Goal: Transaction & Acquisition: Purchase product/service

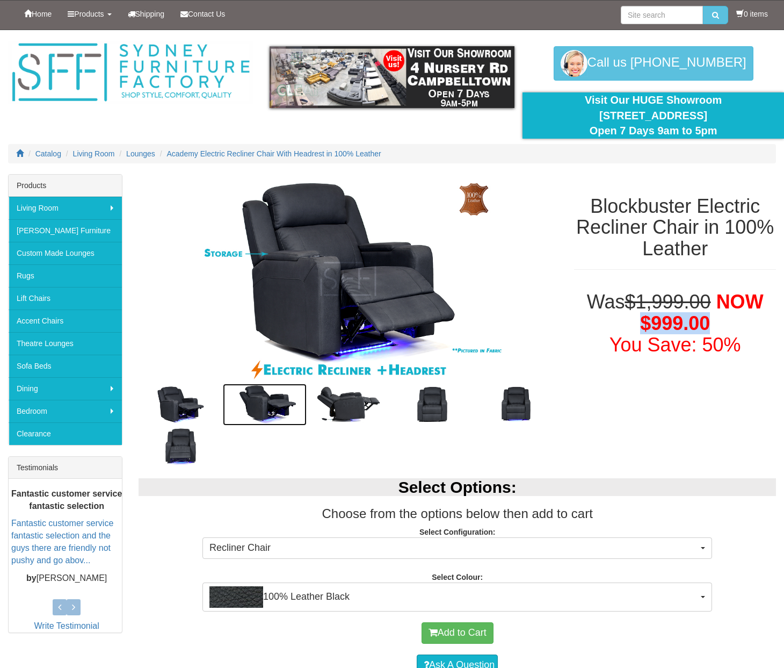
click at [266, 406] on img at bounding box center [265, 405] width 84 height 42
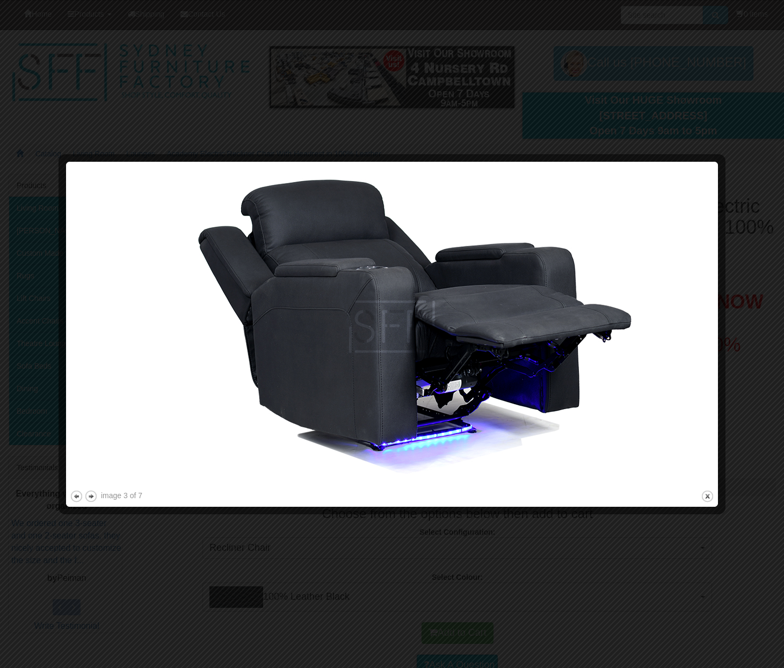
drag, startPoint x: 736, startPoint y: 289, endPoint x: 736, endPoint y: 295, distance: 6.5
click at [736, 290] on div at bounding box center [392, 334] width 784 height 668
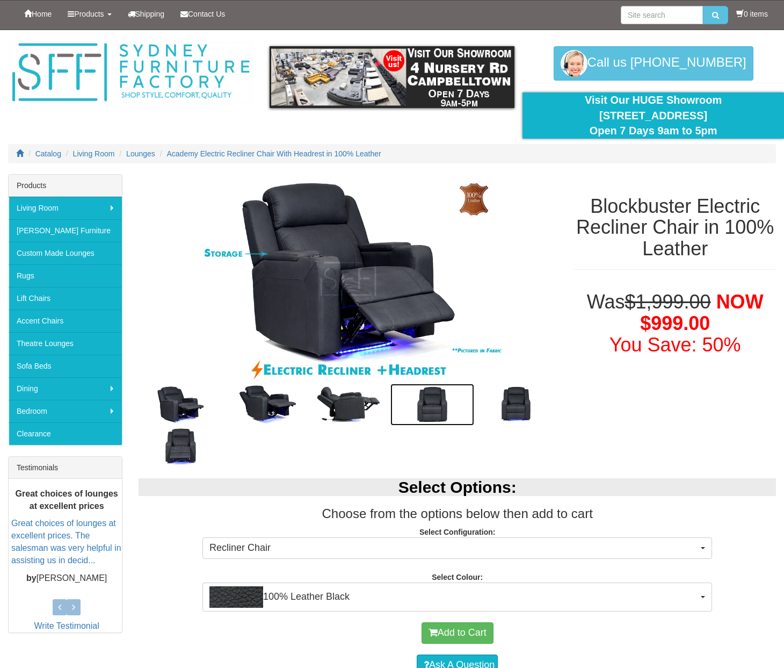
click at [410, 403] on img at bounding box center [433, 405] width 84 height 42
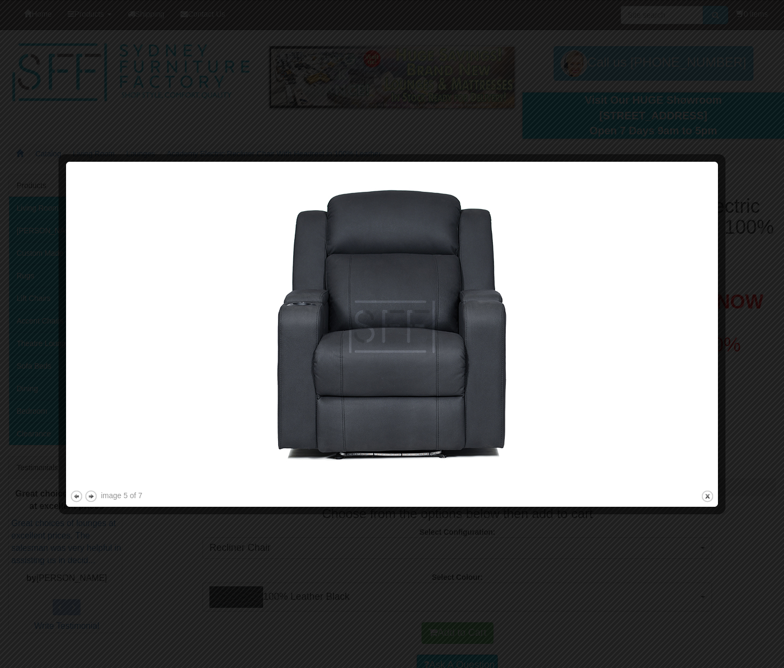
click at [709, 331] on img at bounding box center [392, 326] width 645 height 322
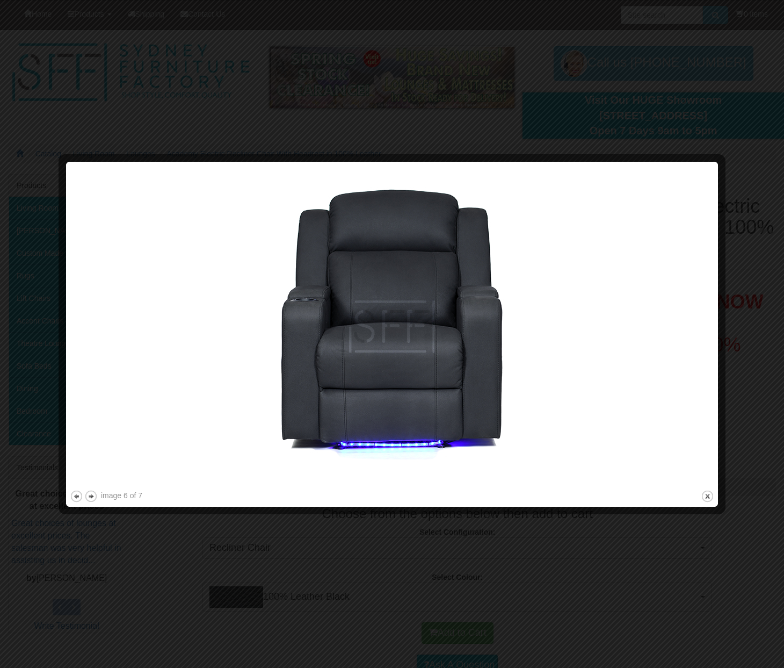
click at [709, 331] on img at bounding box center [392, 326] width 645 height 322
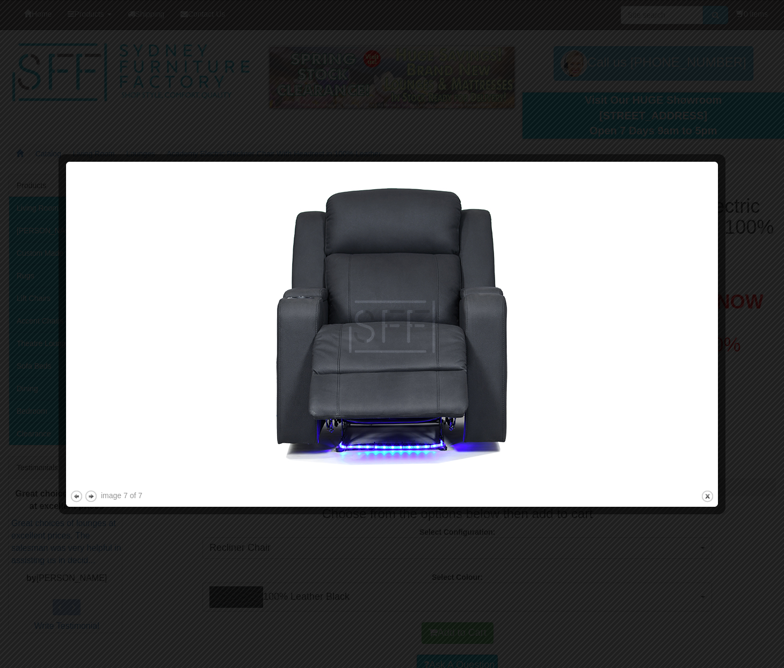
click at [709, 331] on img at bounding box center [392, 326] width 645 height 322
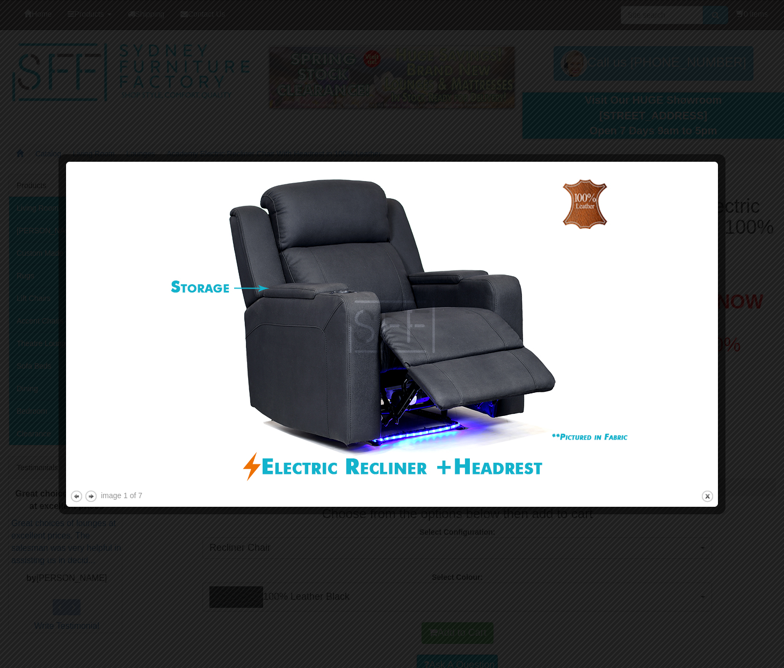
click at [709, 331] on img at bounding box center [392, 326] width 645 height 322
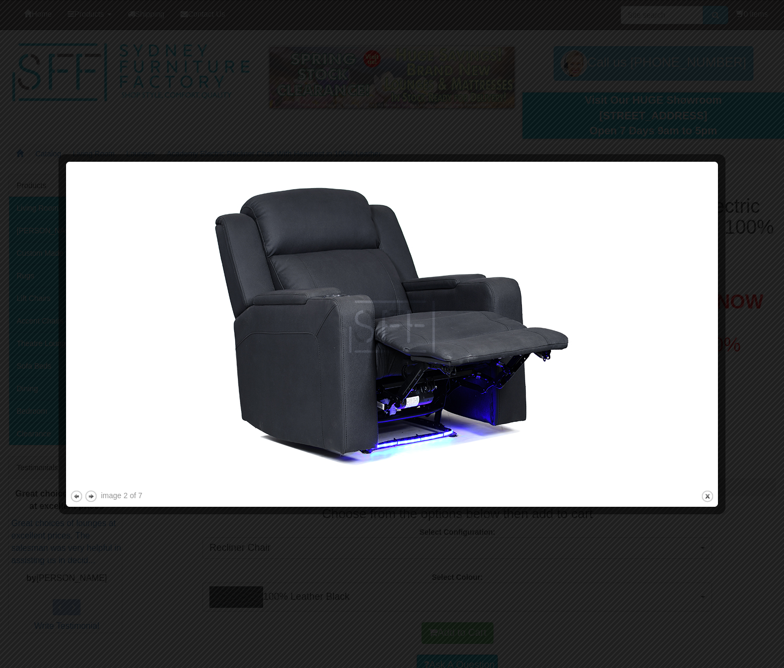
click at [709, 331] on img at bounding box center [392, 326] width 645 height 322
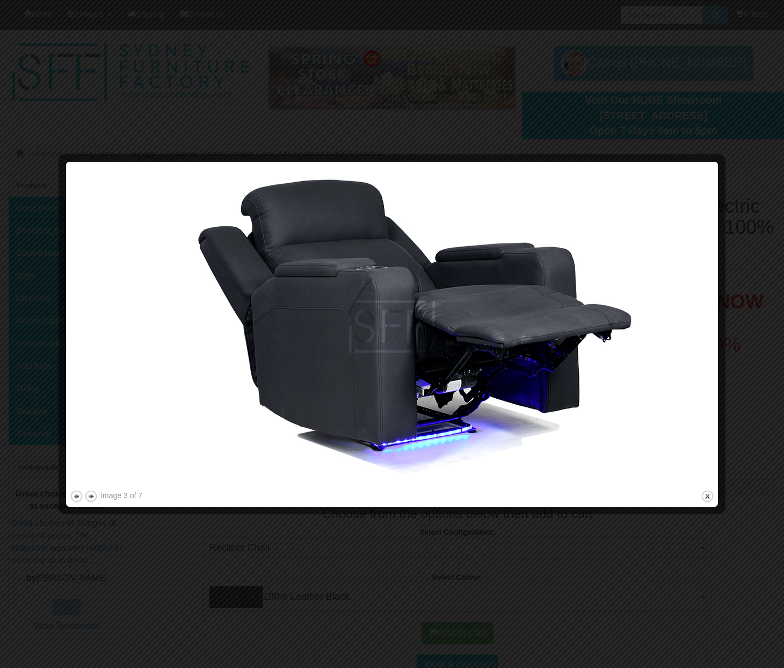
click at [709, 331] on img at bounding box center [392, 326] width 645 height 322
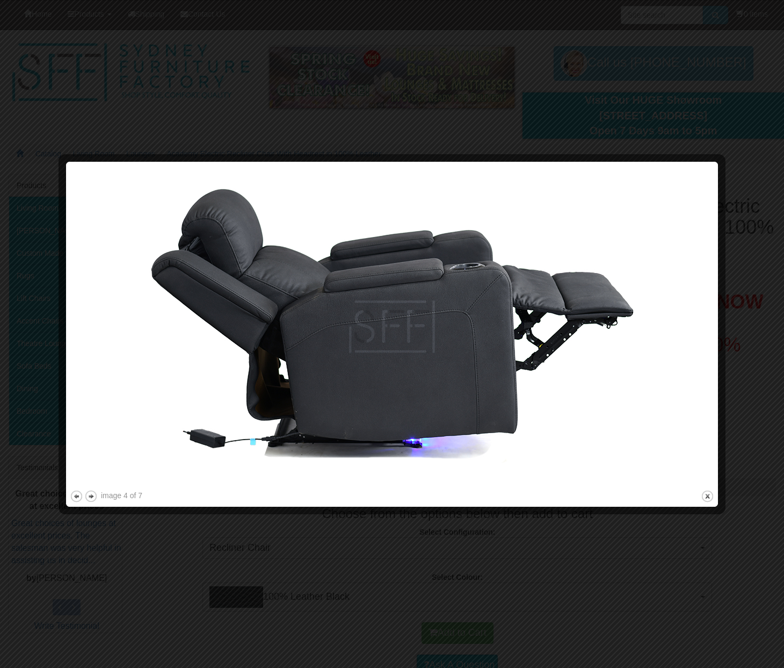
click at [709, 331] on img at bounding box center [392, 326] width 645 height 322
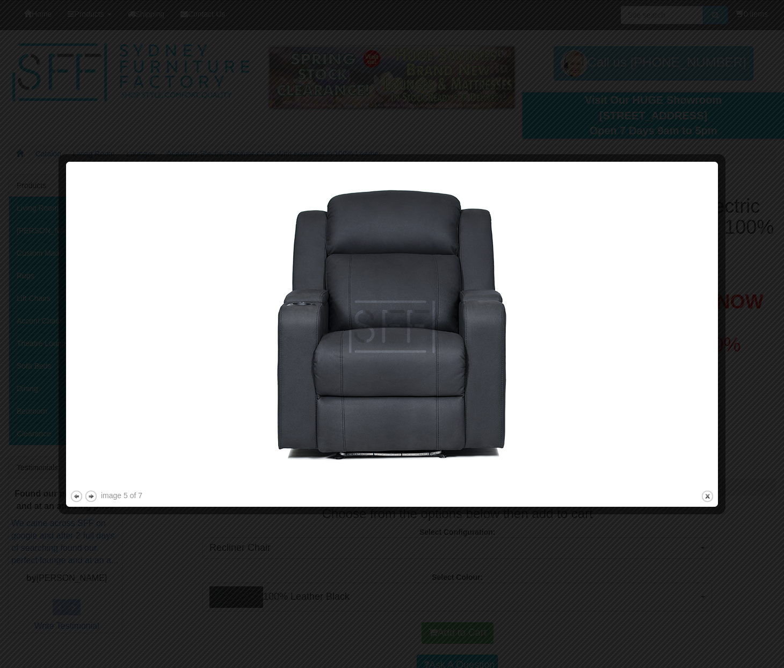
click at [709, 331] on img at bounding box center [392, 326] width 645 height 322
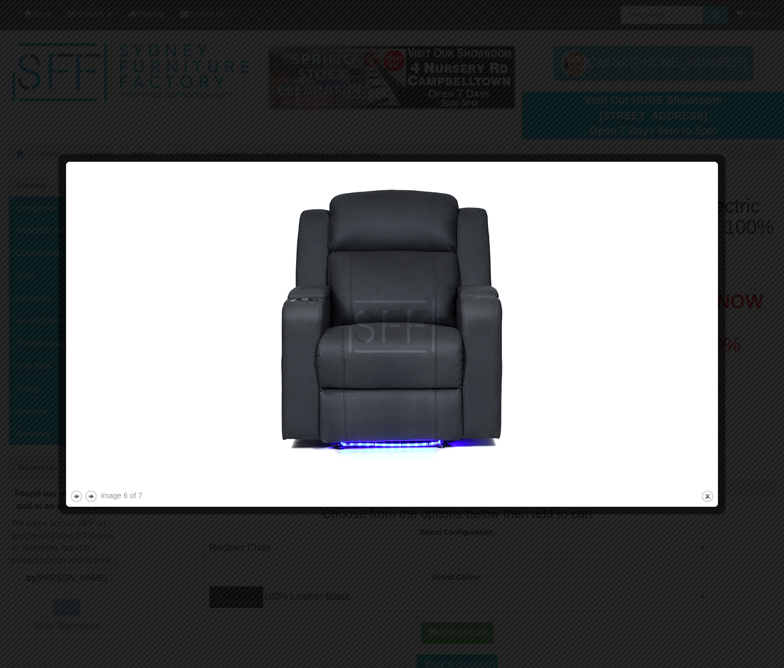
click at [709, 331] on img at bounding box center [392, 326] width 645 height 322
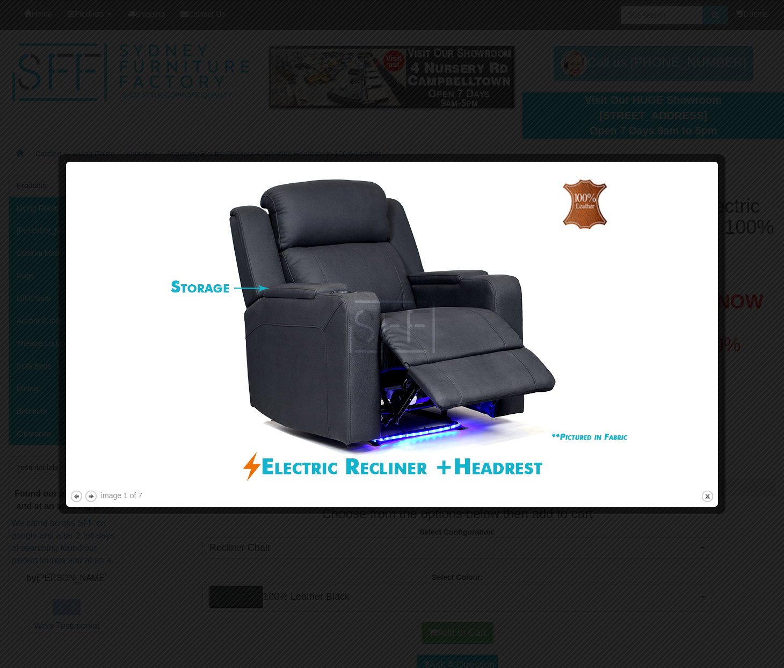
click at [709, 331] on img at bounding box center [392, 326] width 645 height 322
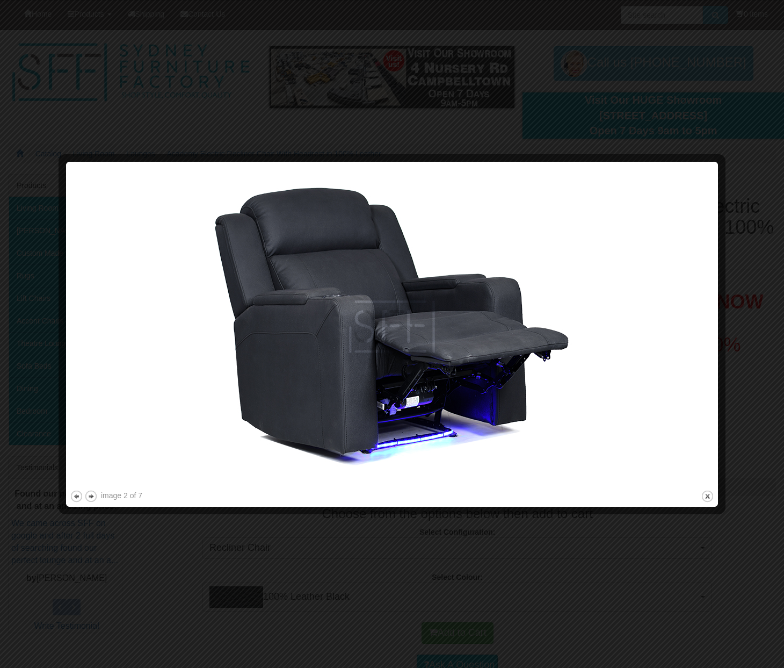
click at [709, 331] on img at bounding box center [392, 326] width 645 height 322
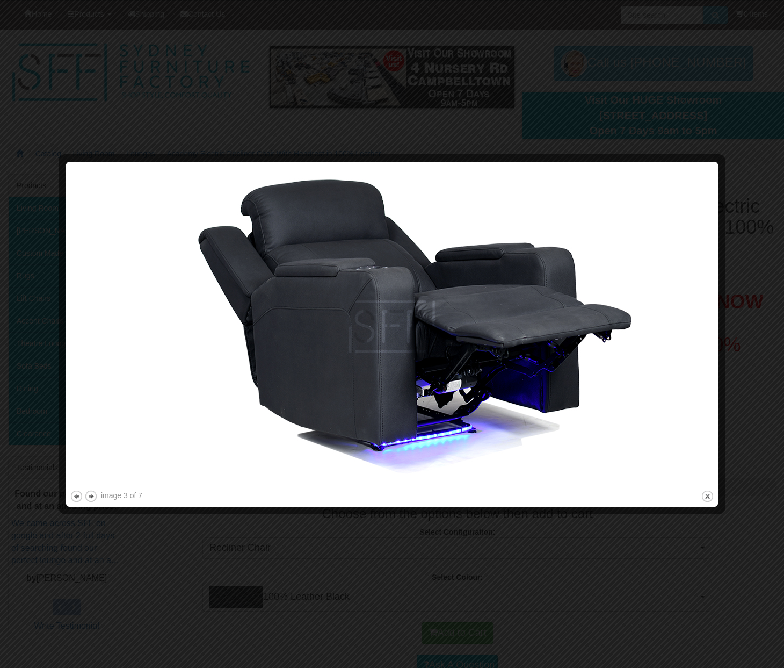
click at [709, 331] on img at bounding box center [392, 326] width 645 height 322
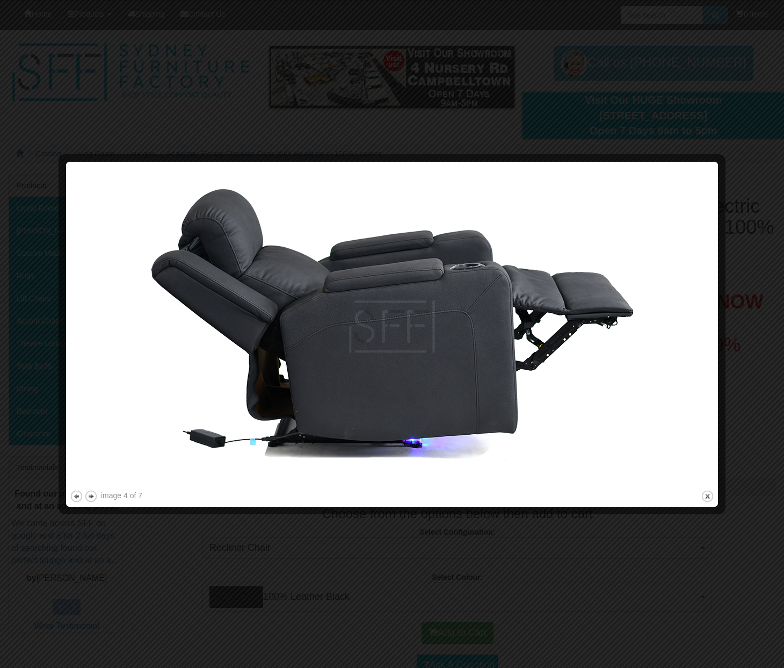
click at [709, 331] on img at bounding box center [392, 326] width 645 height 322
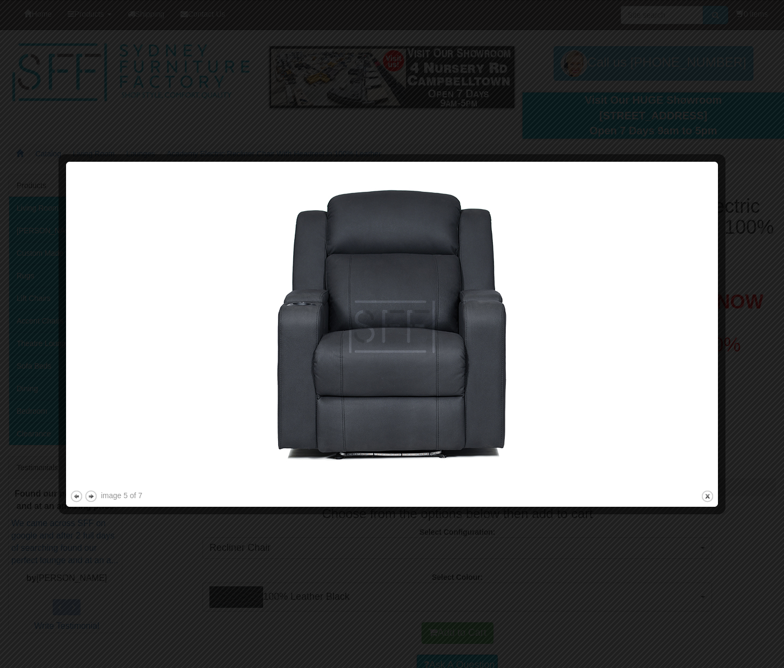
click at [709, 331] on img at bounding box center [392, 326] width 645 height 322
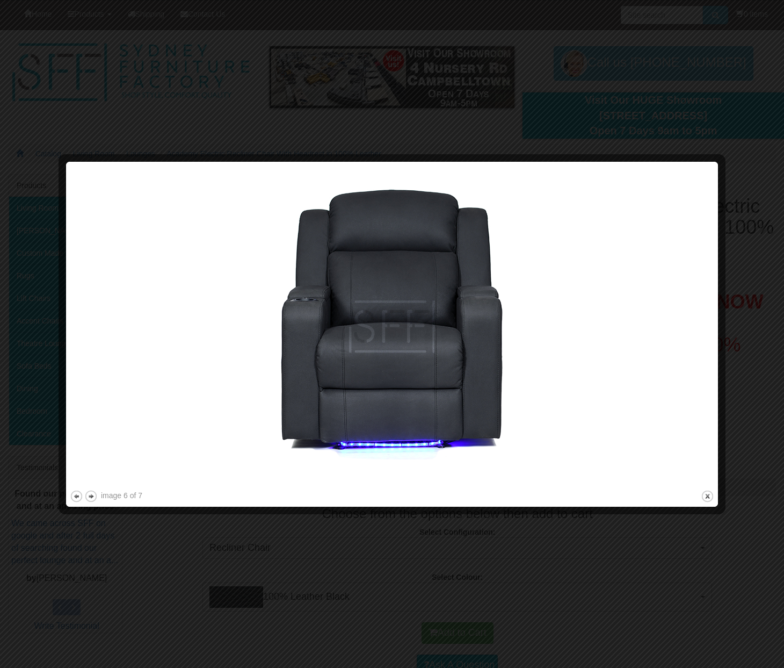
click at [709, 331] on img at bounding box center [392, 326] width 645 height 322
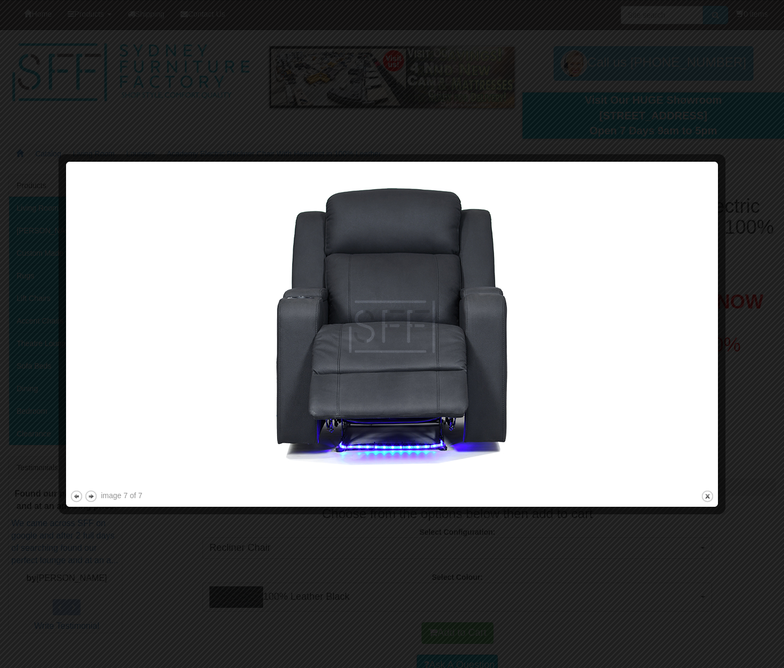
click at [709, 331] on img at bounding box center [392, 326] width 645 height 322
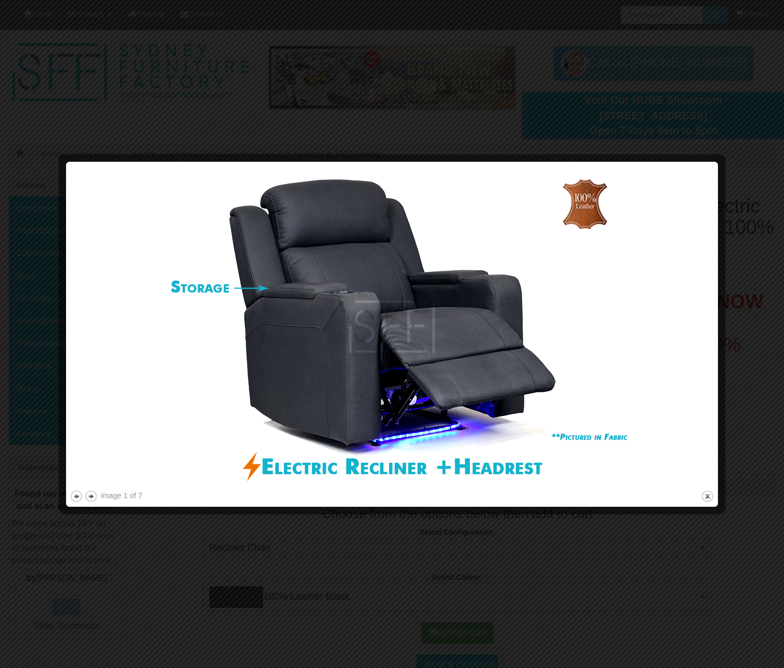
click at [709, 331] on img at bounding box center [392, 326] width 645 height 322
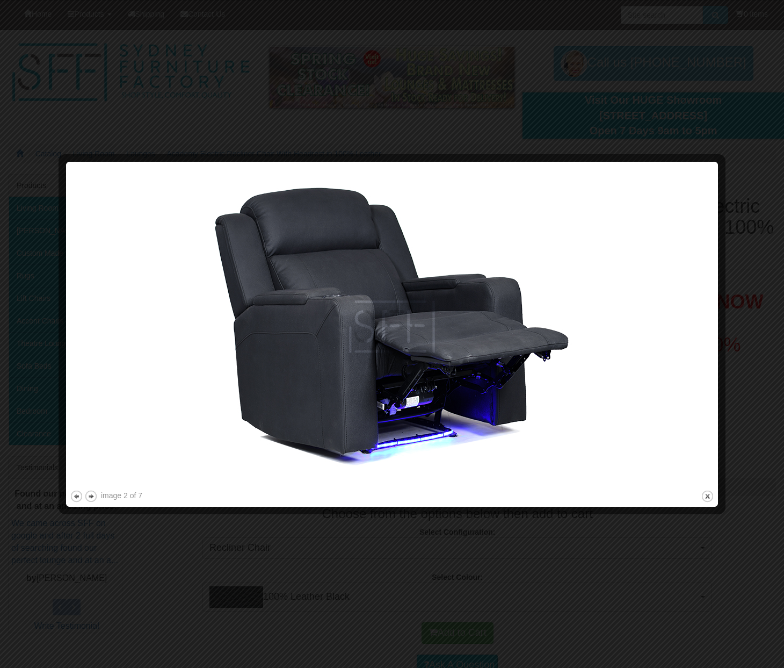
click at [52, 48] on div at bounding box center [392, 334] width 784 height 668
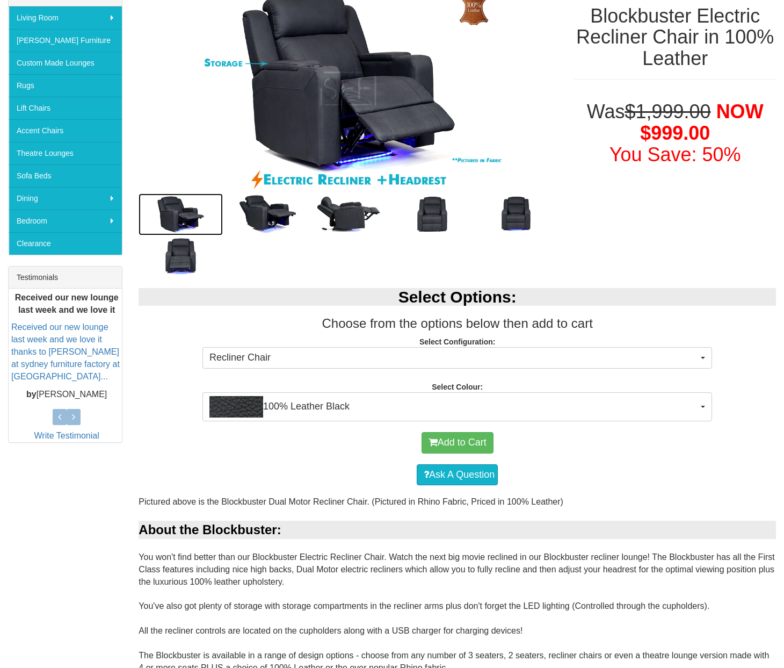
scroll to position [198, 0]
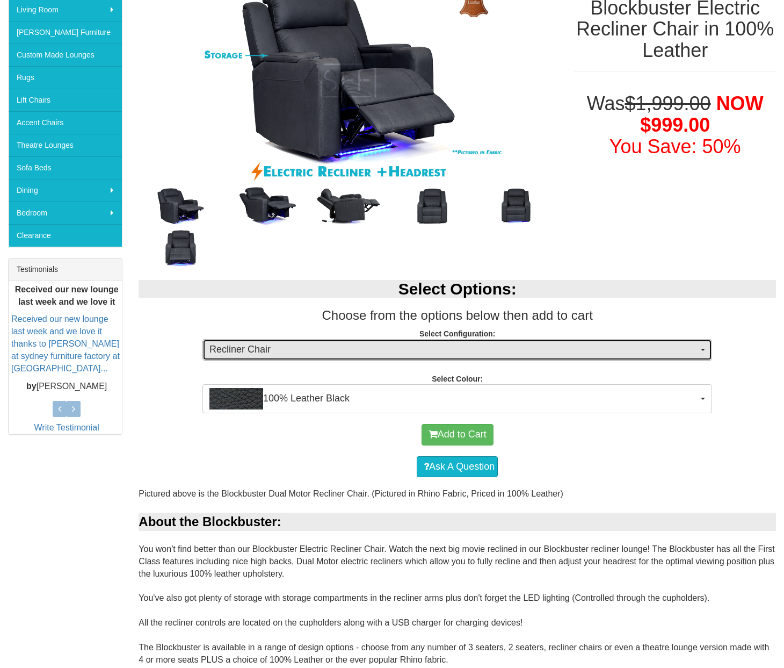
click at [342, 348] on span "Recliner Chair" at bounding box center [453, 350] width 489 height 14
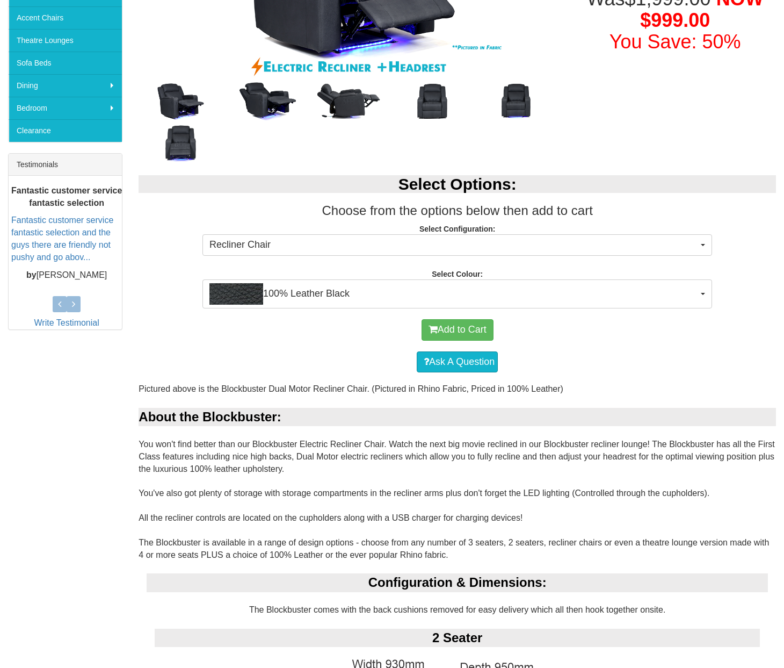
scroll to position [425, 0]
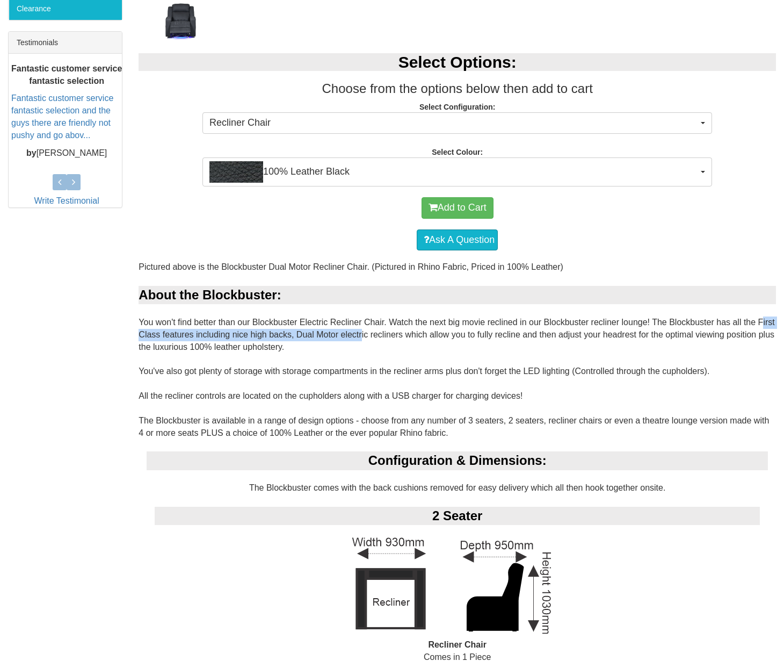
drag, startPoint x: 379, startPoint y: 339, endPoint x: 134, endPoint y: 333, distance: 245.6
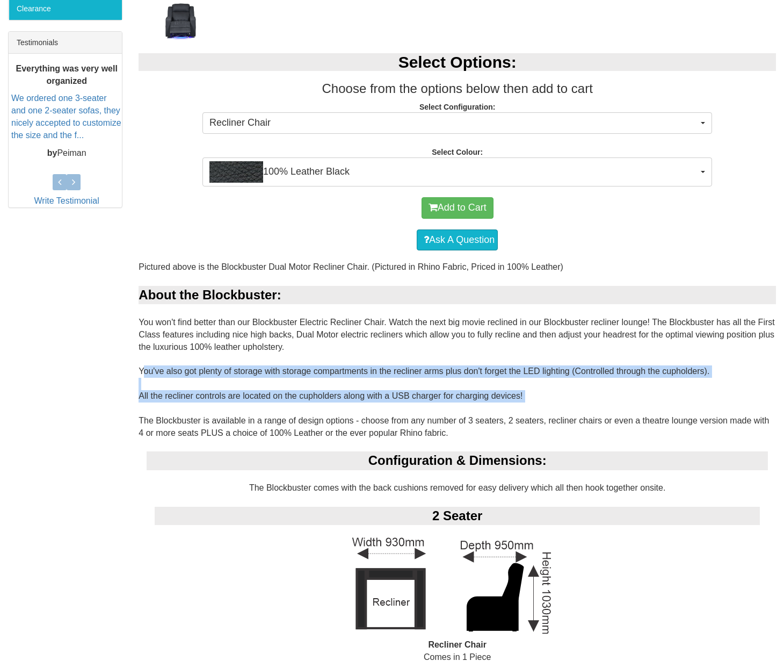
drag, startPoint x: 120, startPoint y: 367, endPoint x: 543, endPoint y: 414, distance: 424.8
click at [543, 414] on div "Blockbuster Electric Recliner Chair in 100% Leather Was $1,999.00 NOW $999.00 Y…" at bounding box center [392, 478] width 784 height 1458
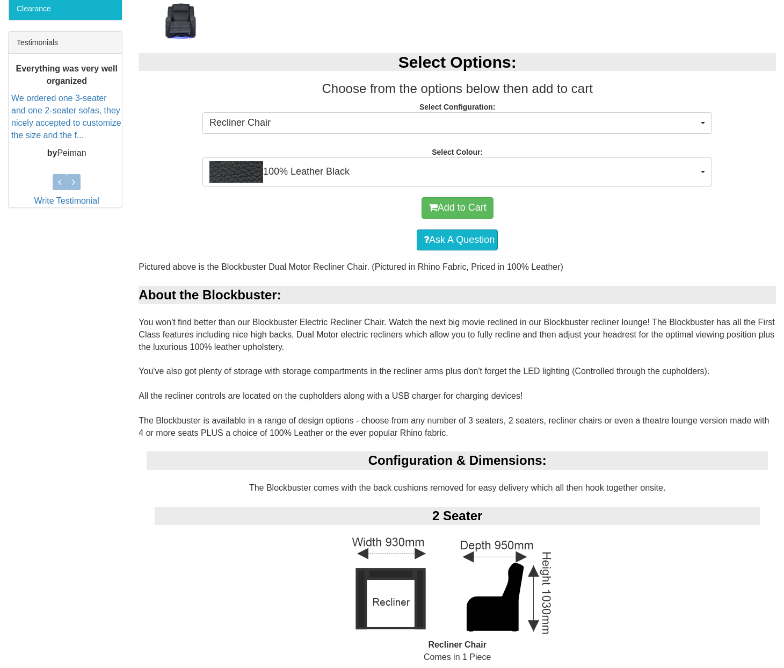
drag, startPoint x: 539, startPoint y: 429, endPoint x: 490, endPoint y: 429, distance: 49.4
drag, startPoint x: 490, startPoint y: 429, endPoint x: 350, endPoint y: 403, distance: 142.6
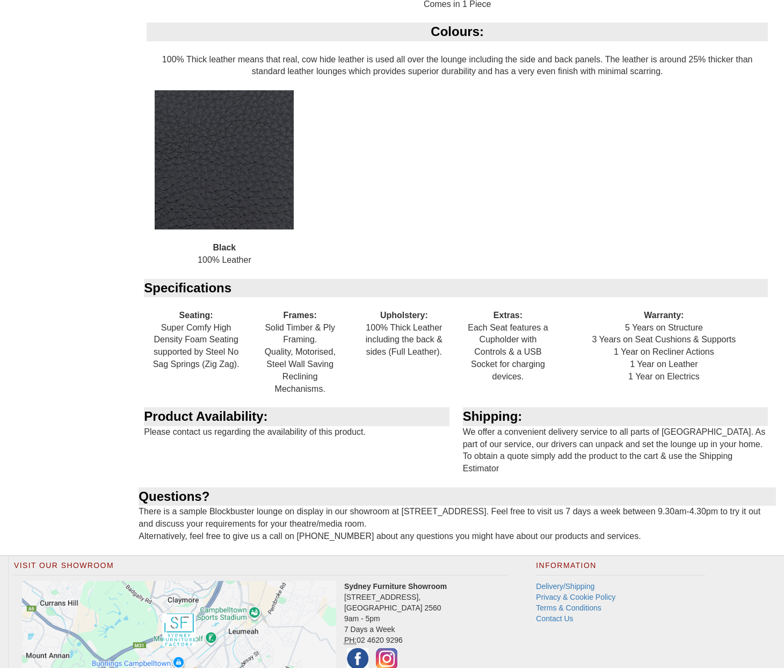
scroll to position [1163, 0]
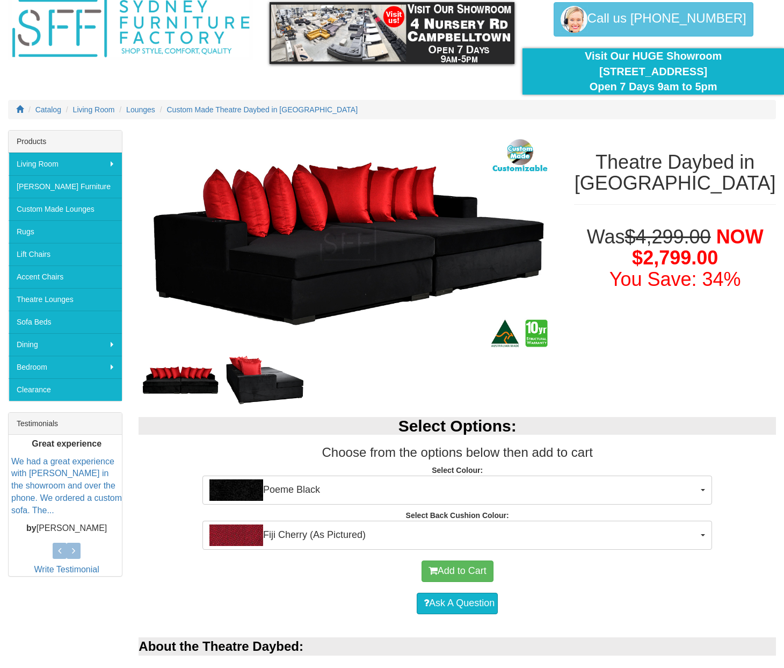
scroll to position [95, 0]
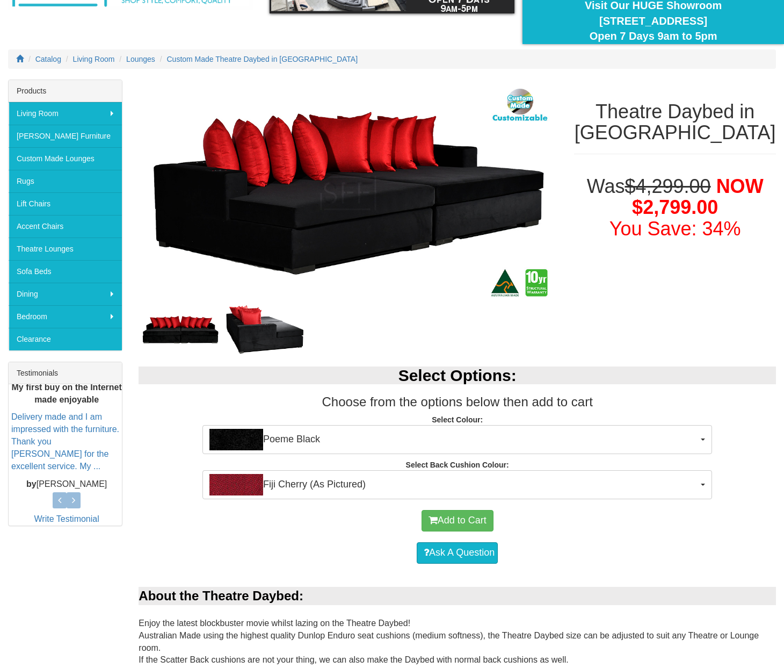
click at [317, 460] on div "Select Options: Choose from the options below then add to cart Select Colour: P…" at bounding box center [458, 427] width 654 height 143
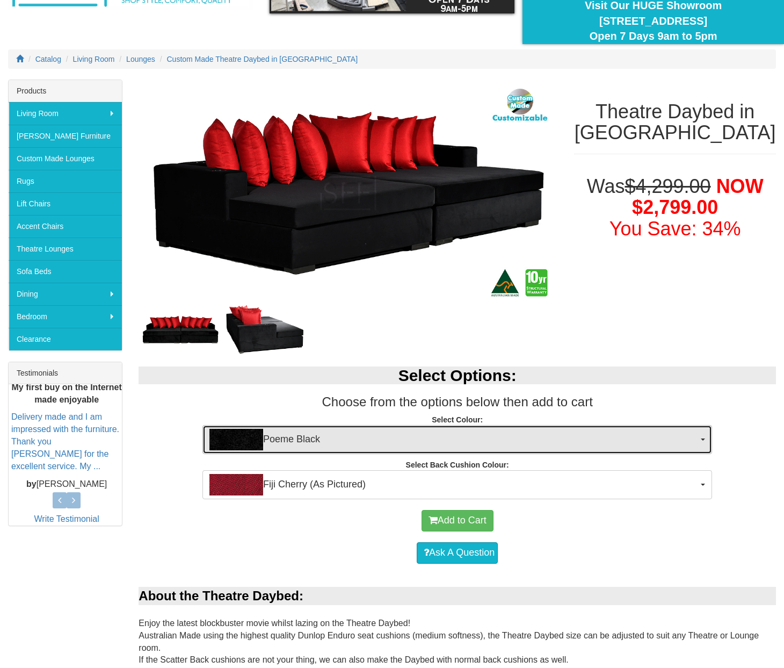
click at [317, 447] on span "Poeme Black" at bounding box center [453, 439] width 489 height 21
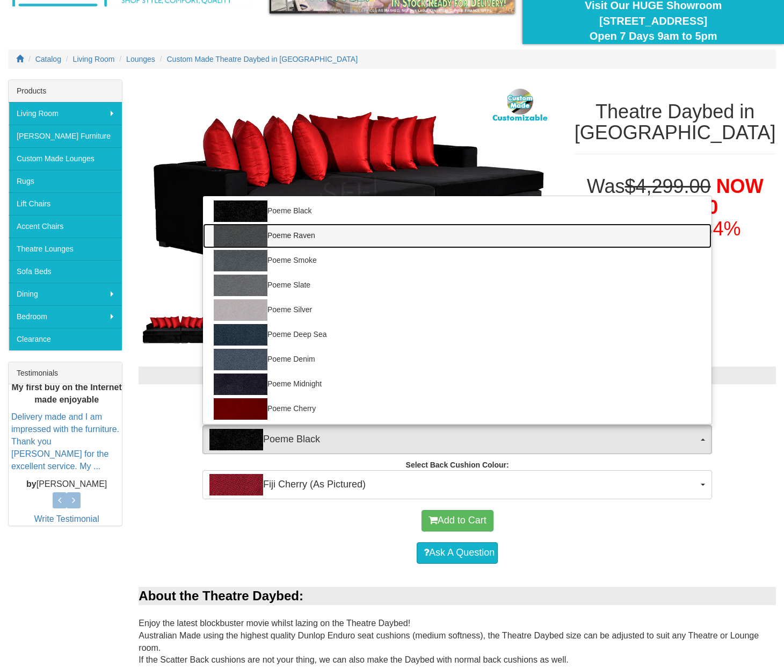
click at [326, 232] on link "Poeme Raven" at bounding box center [457, 235] width 509 height 25
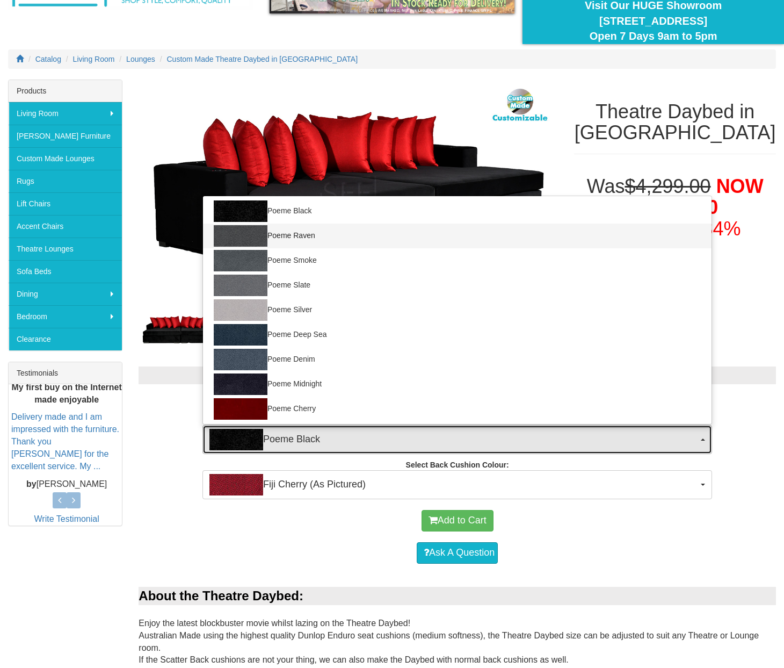
select select "1969"
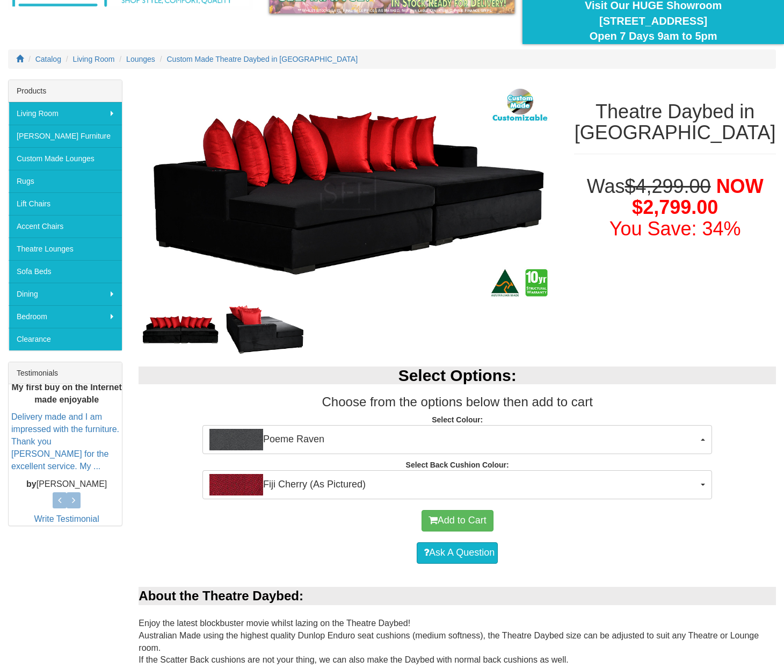
click at [337, 465] on div "Select Options: Choose from the options below then add to cart Select Colour: P…" at bounding box center [458, 427] width 654 height 143
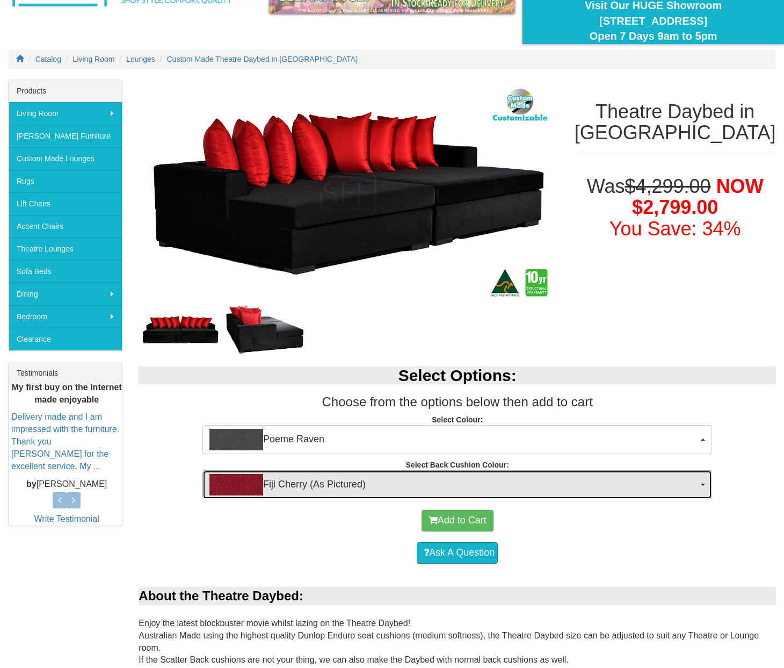
click at [334, 492] on span "Fiji Cherry (As Pictured)" at bounding box center [453, 484] width 489 height 21
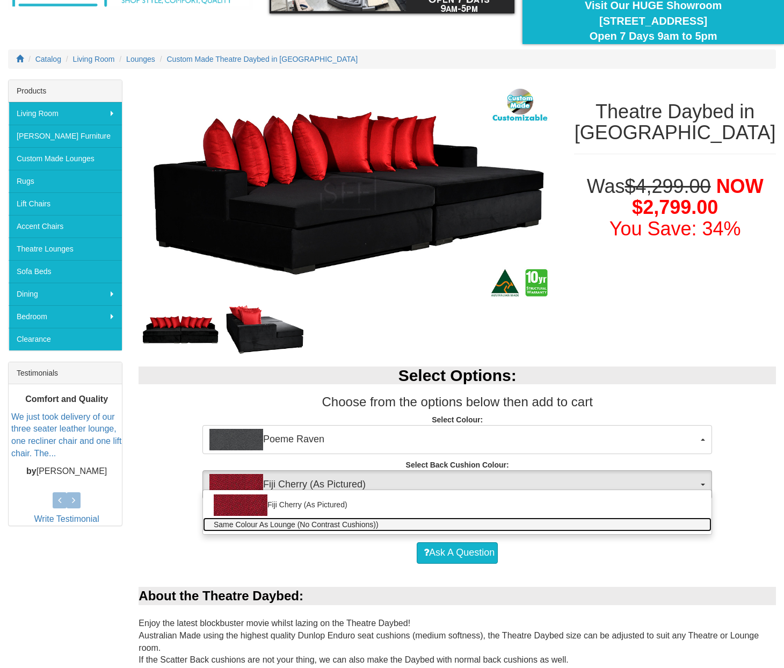
click at [328, 521] on span "Same Colour As Lounge (No Contrast Cushions))" at bounding box center [296, 524] width 165 height 11
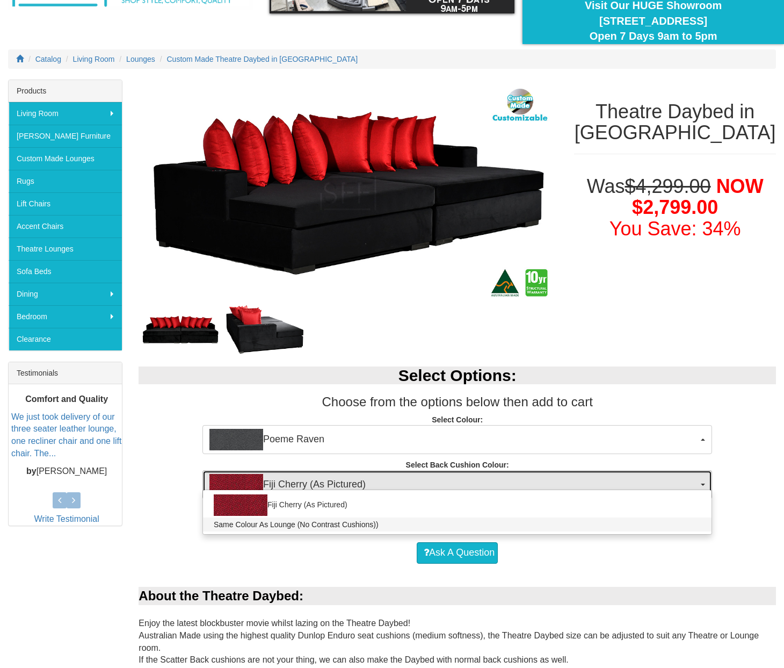
select select "1972"
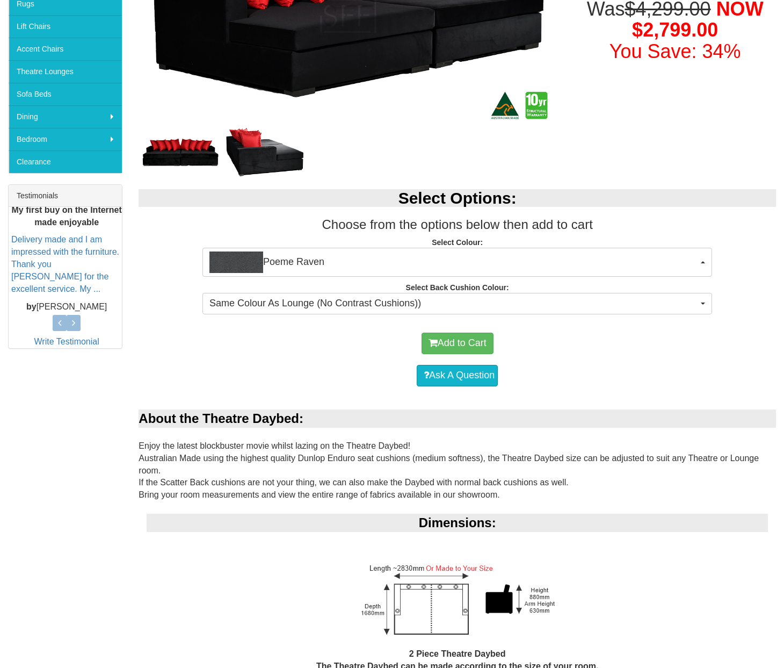
scroll to position [0, 0]
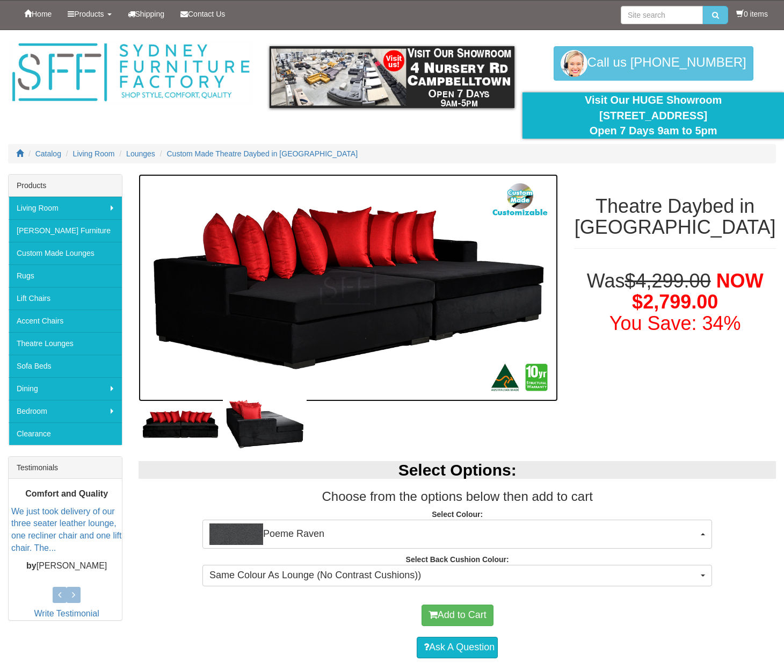
click at [436, 290] on img at bounding box center [349, 287] width 420 height 227
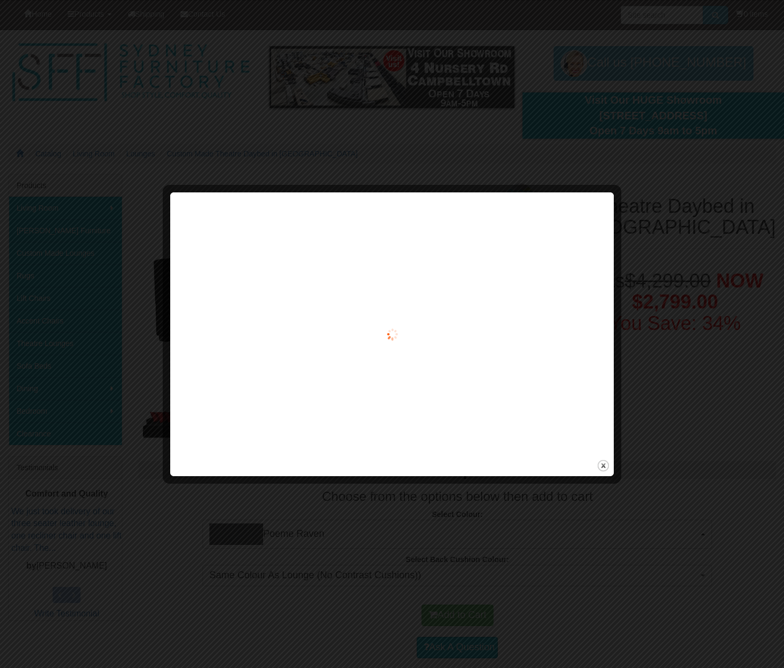
click at [436, 290] on div at bounding box center [392, 334] width 436 height 276
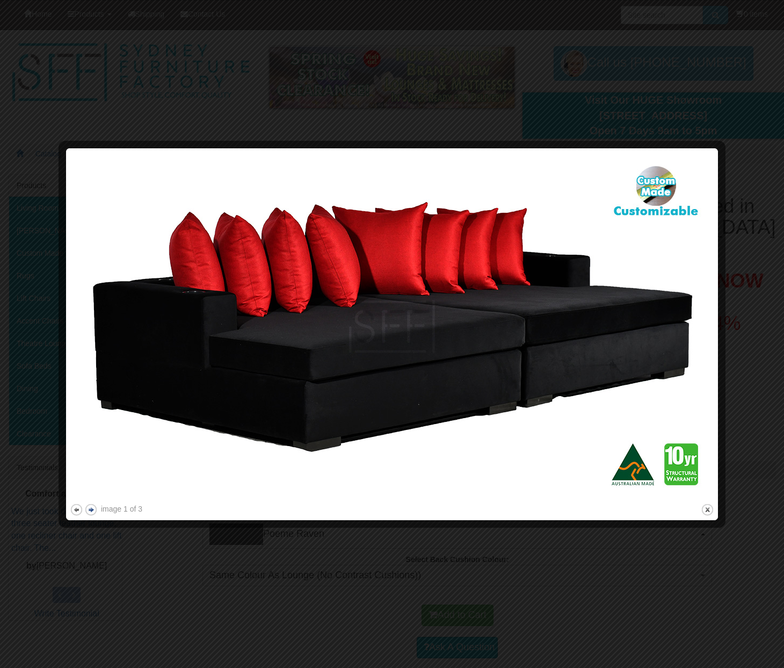
click at [89, 507] on button "next" at bounding box center [90, 509] width 13 height 13
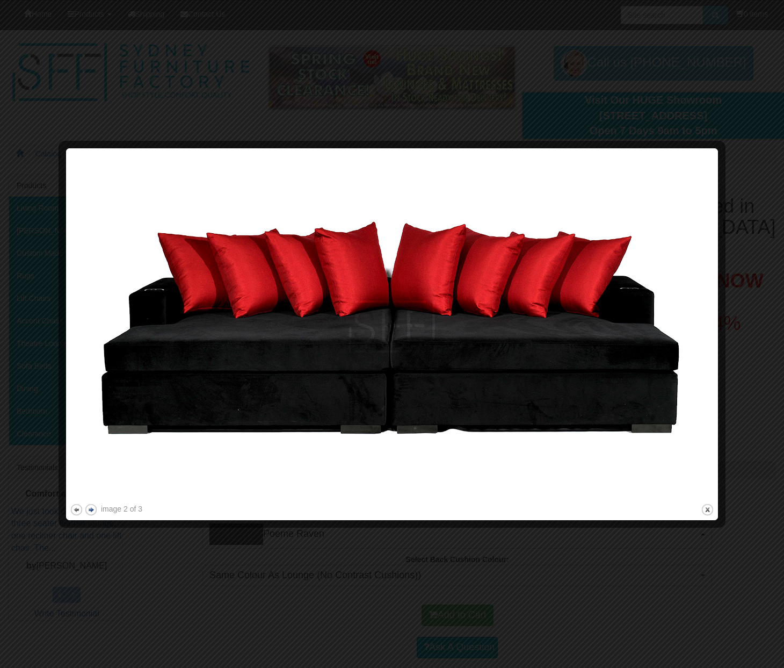
click at [89, 507] on button "next" at bounding box center [90, 509] width 13 height 13
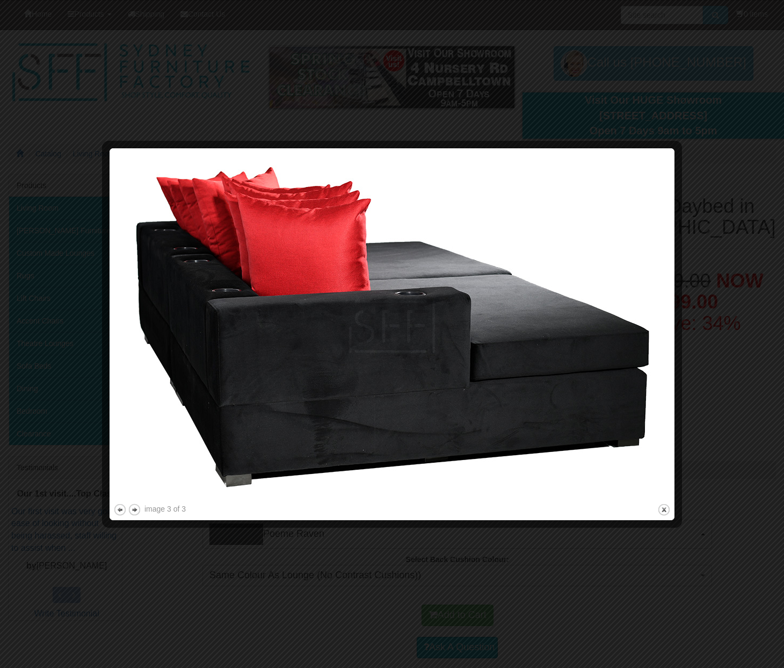
click at [89, 506] on div at bounding box center [392, 334] width 784 height 668
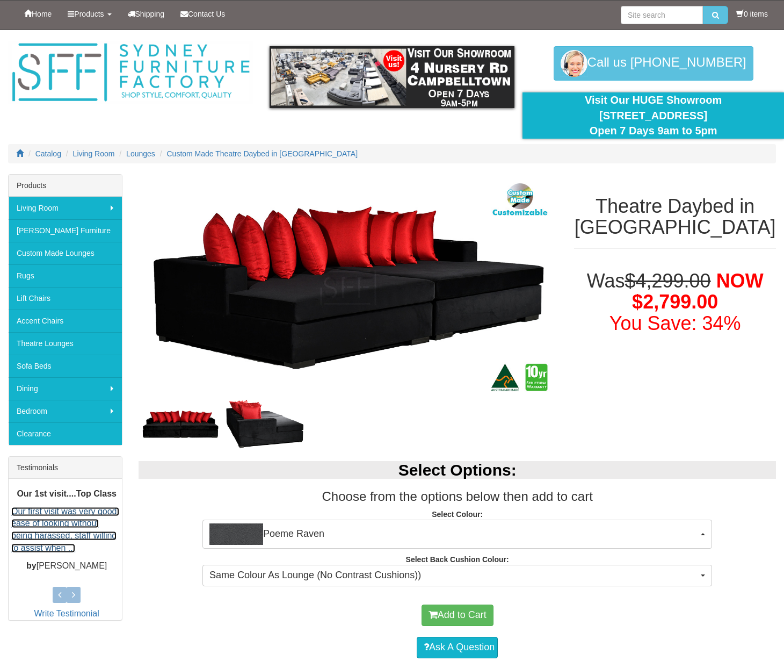
click at [88, 505] on p "Our first visit was very good, ease of looking without being harassed, staff wi…" at bounding box center [66, 529] width 111 height 49
